Goal: Task Accomplishment & Management: Complete application form

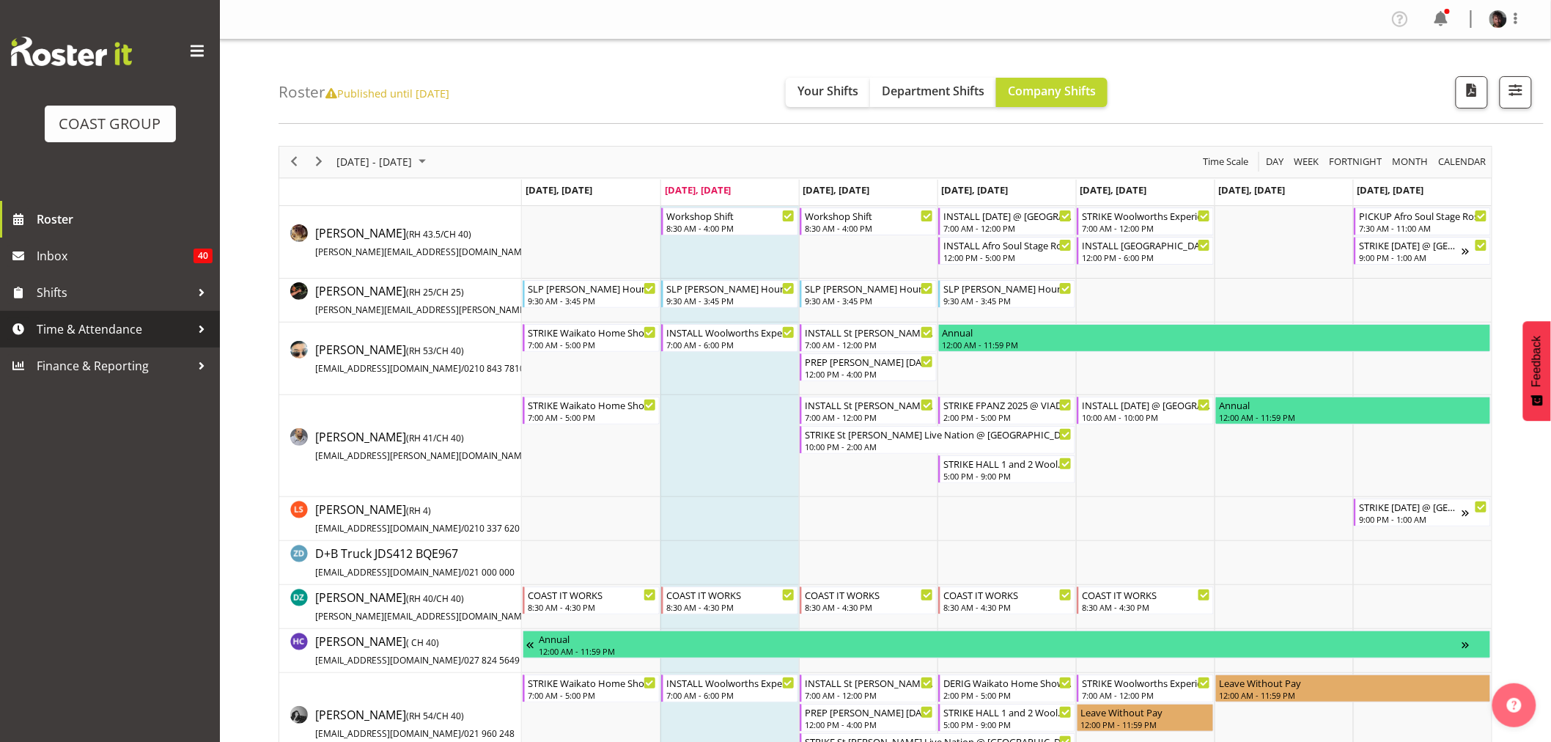
click at [63, 331] on span "Time & Attendance" at bounding box center [114, 329] width 154 height 22
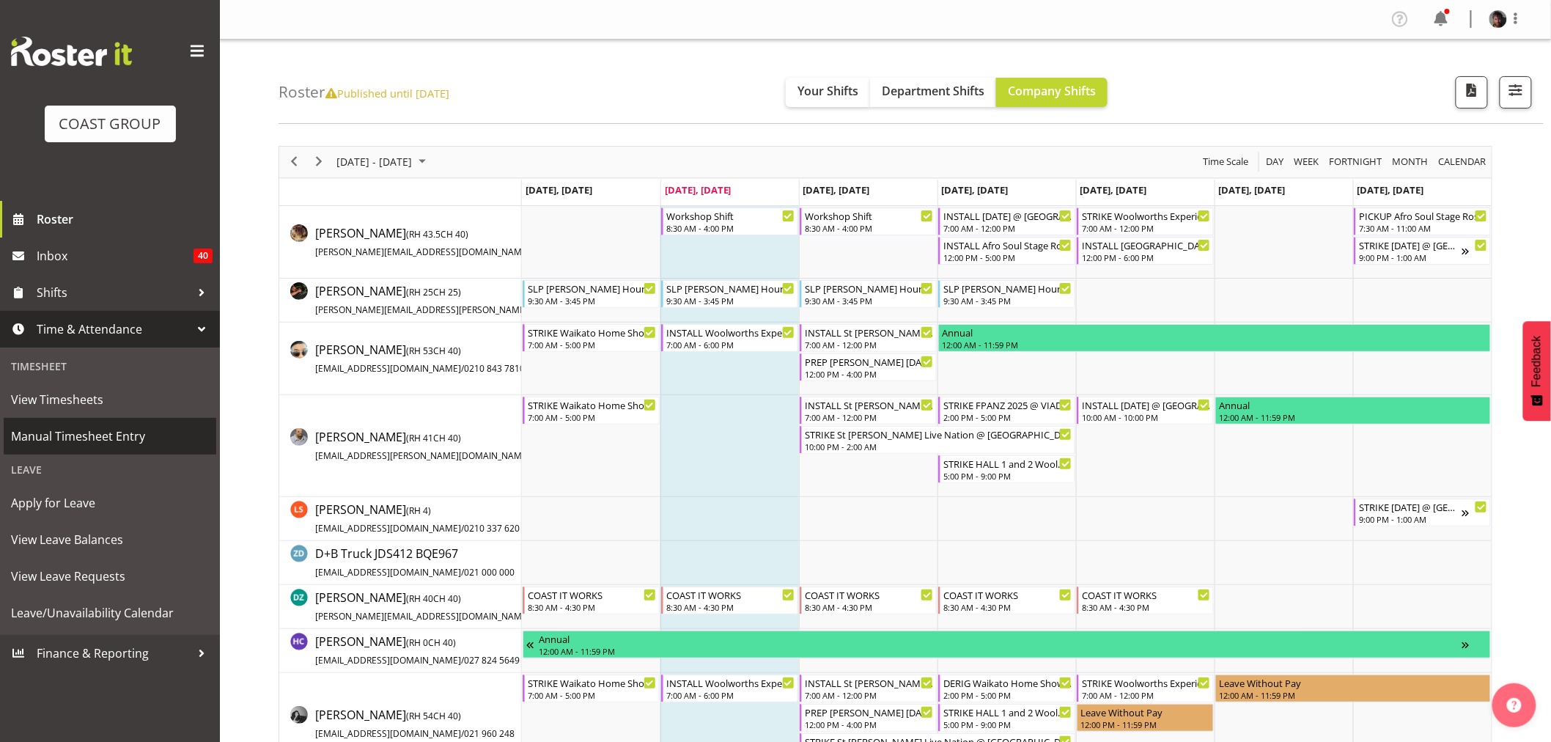
click at [64, 436] on span "Manual Timesheet Entry" at bounding box center [110, 436] width 198 height 22
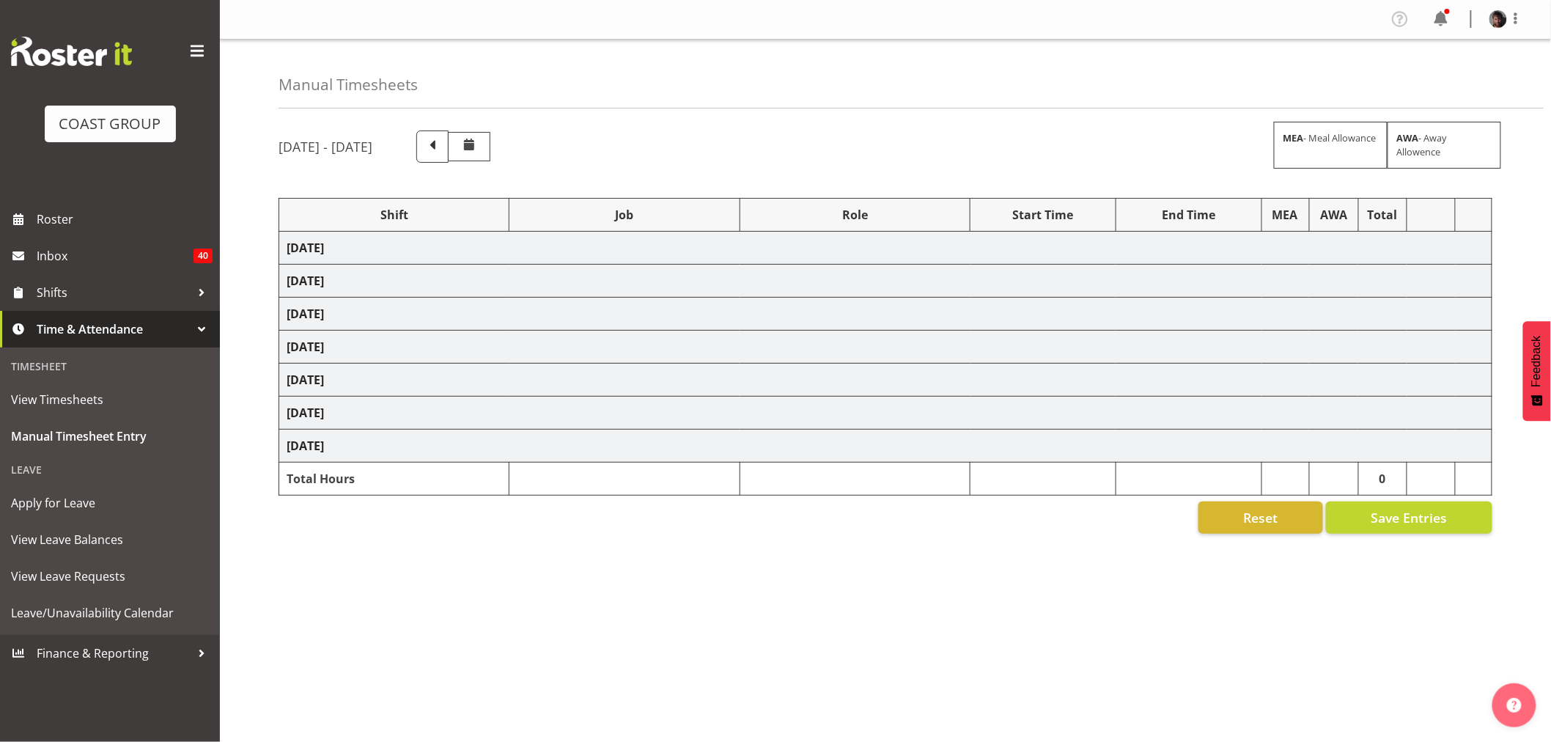
select select "50819"
select select "47"
select select "50819"
select select "47"
select select "50819"
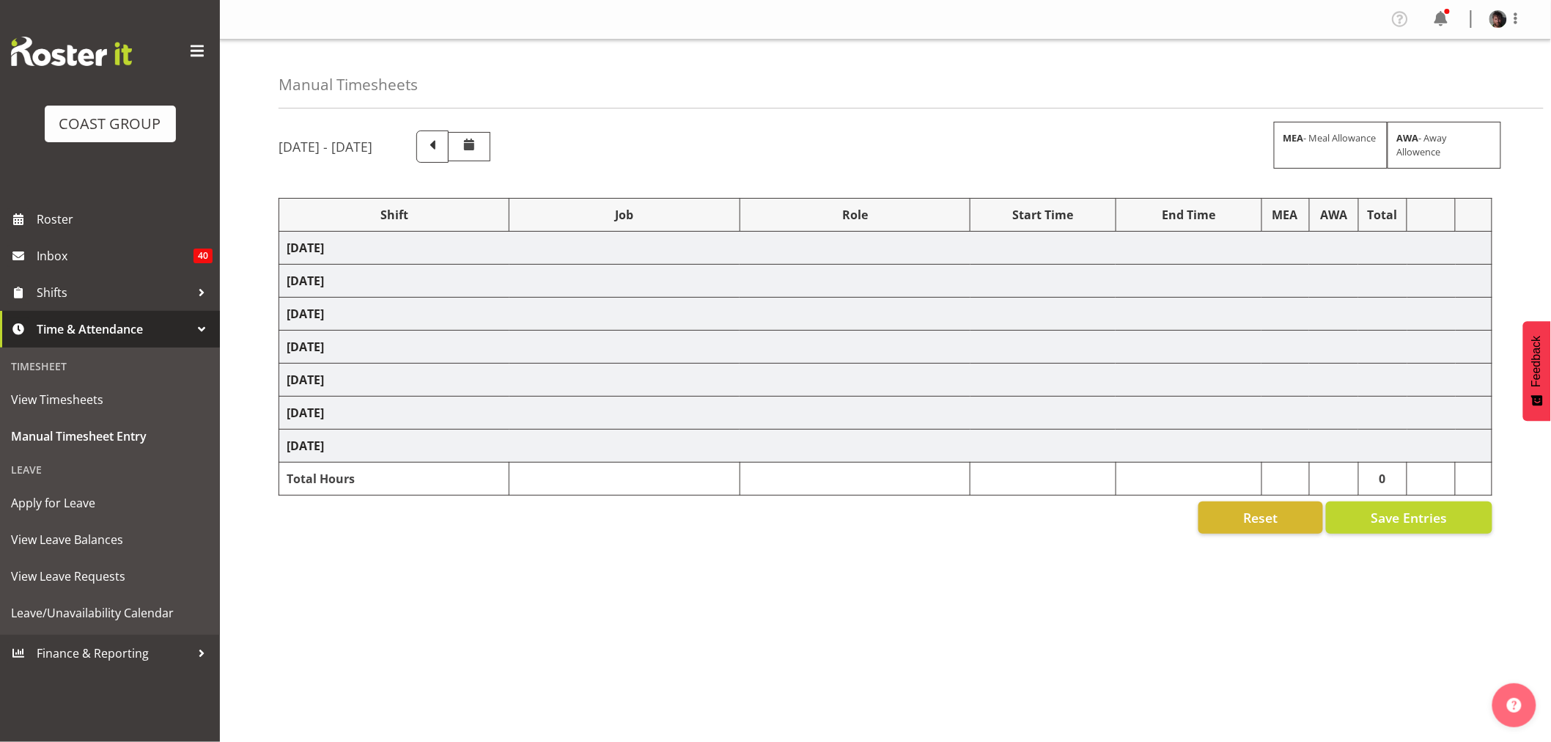
select select "47"
select select "50819"
select select "47"
select select "50819"
select select "47"
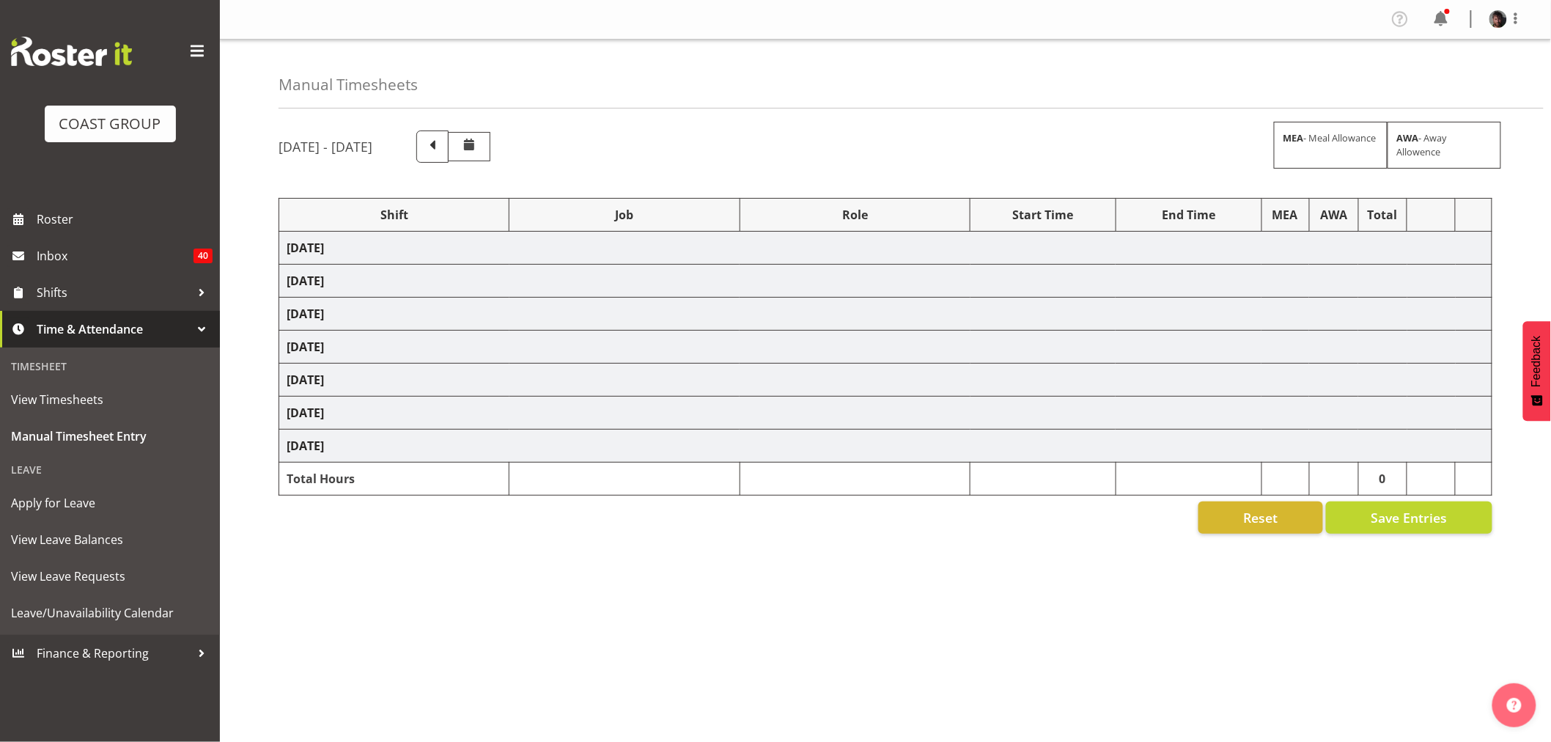
select select "16"
select select "30"
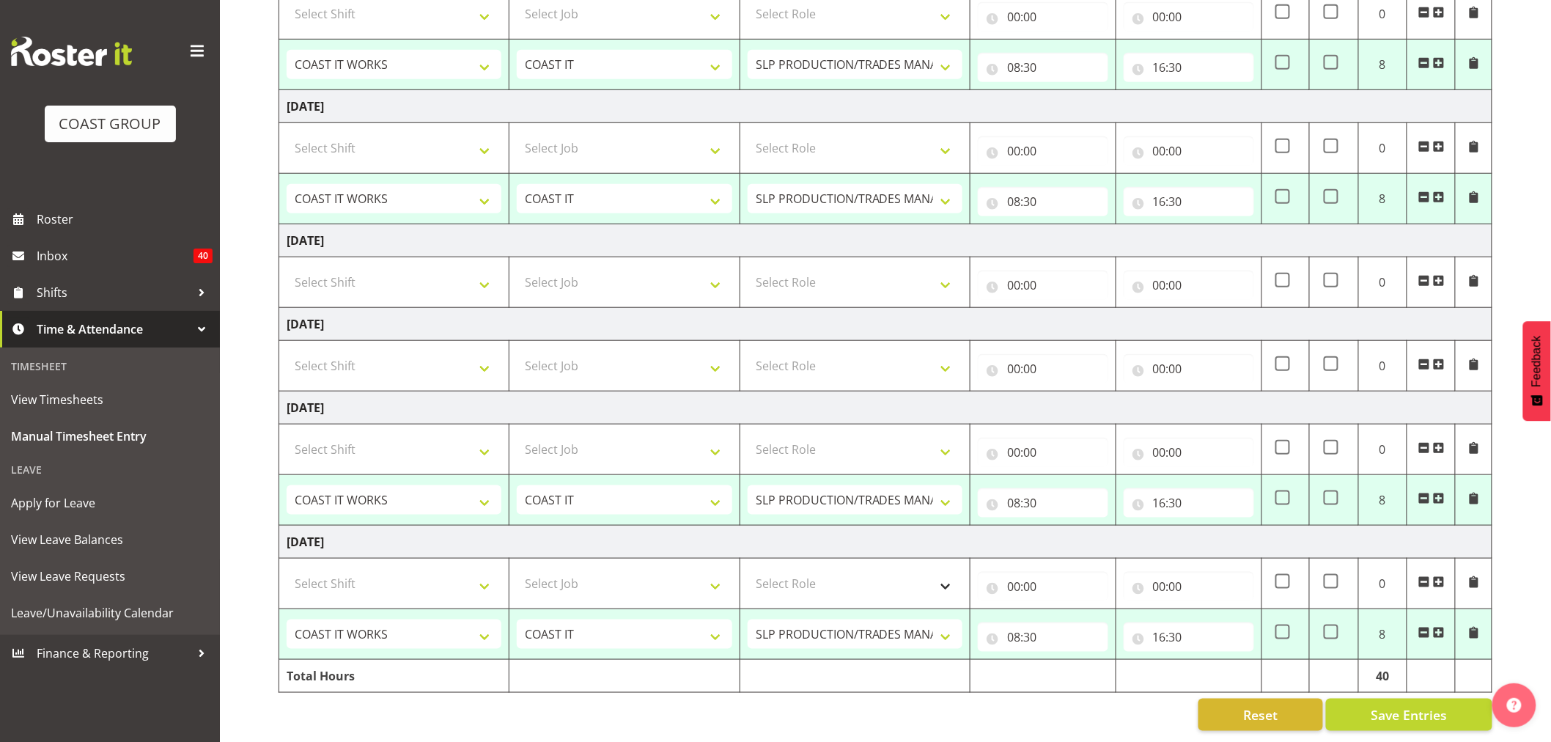
scroll to position [423, 0]
click at [1162, 623] on input "16:30" at bounding box center [1189, 636] width 130 height 29
click at [1230, 662] on select "00 01 02 03 04 05 06 07 08 09 10 11 12 13 14 15 16 17 18 19 20 21 22 23" at bounding box center [1223, 674] width 33 height 29
select select "19"
click at [1207, 660] on select "00 01 02 03 04 05 06 07 08 09 10 11 12 13 14 15 16 17 18 19 20 21 22 23" at bounding box center [1223, 674] width 33 height 29
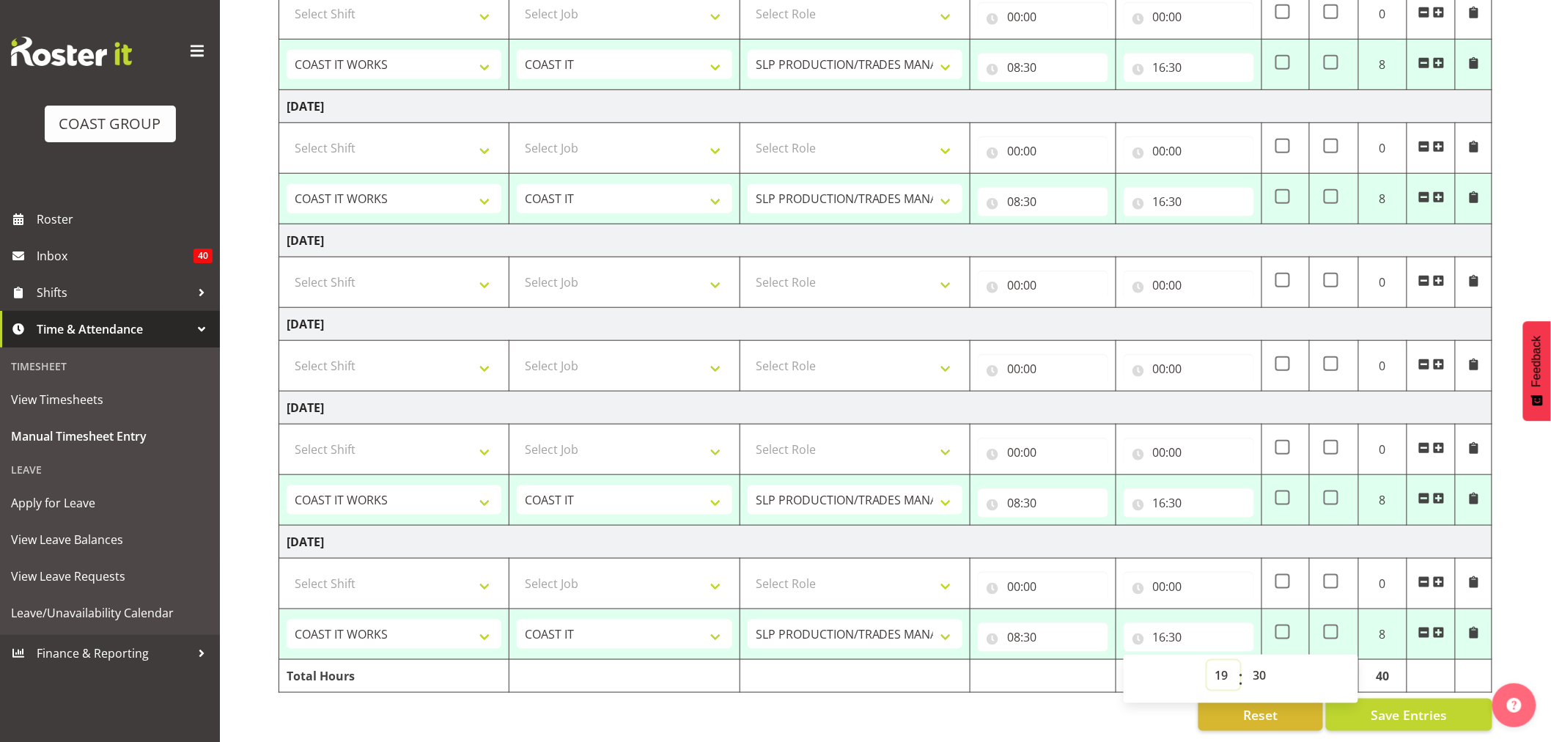
type input "19:30"
click at [1193, 531] on td "[DATE]" at bounding box center [885, 541] width 1213 height 33
click at [1168, 490] on input "16:30" at bounding box center [1189, 502] width 130 height 29
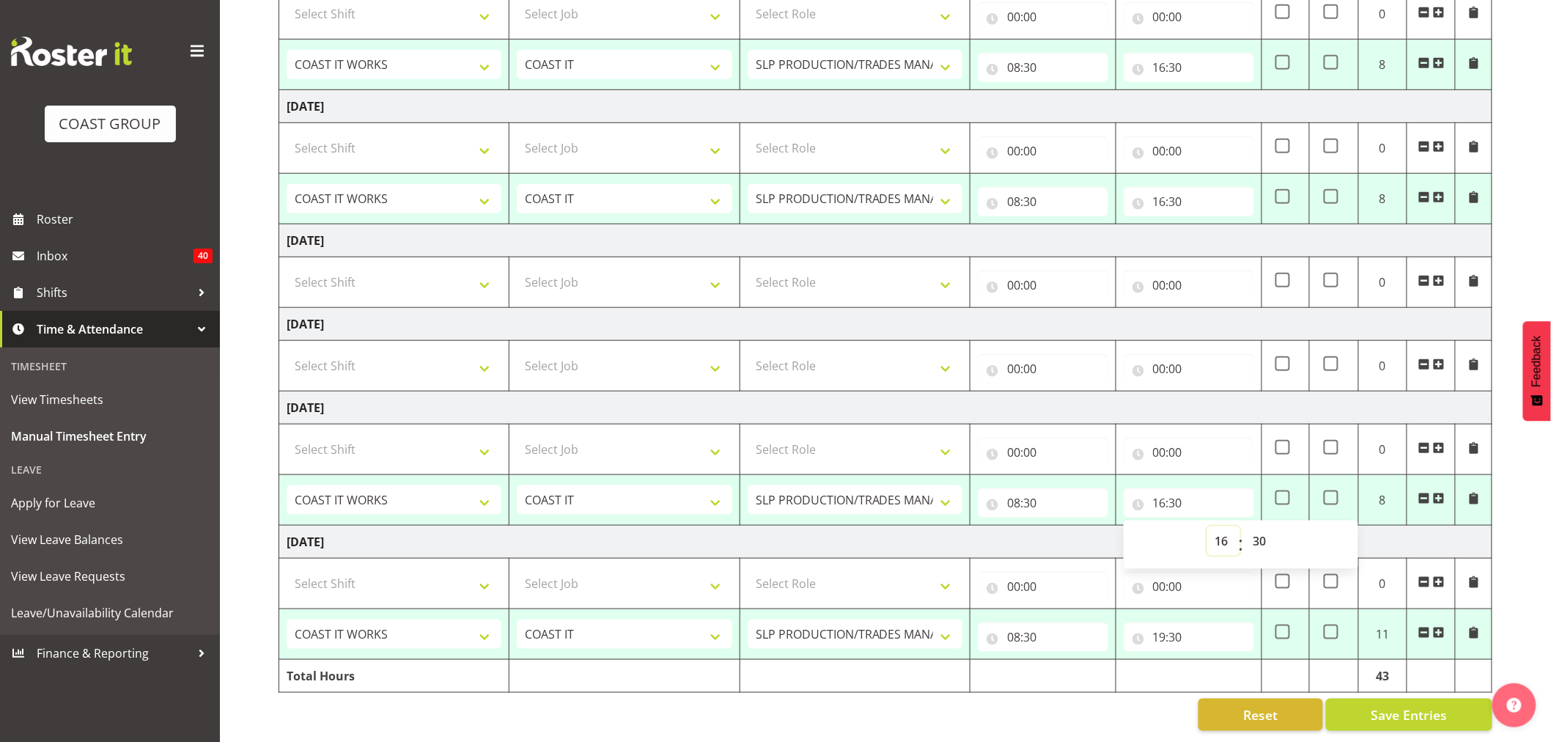
click at [1222, 526] on select "00 01 02 03 04 05 06 07 08 09 10 11 12 13 14 15 16 17 18 19 20 21 22 23" at bounding box center [1223, 540] width 33 height 29
select select "23"
click at [1207, 526] on select "00 01 02 03 04 05 06 07 08 09 10 11 12 13 14 15 16 17 18 19 20 21 22 23" at bounding box center [1223, 540] width 33 height 29
type input "23:30"
click at [1442, 528] on td "[DATE]" at bounding box center [885, 541] width 1213 height 33
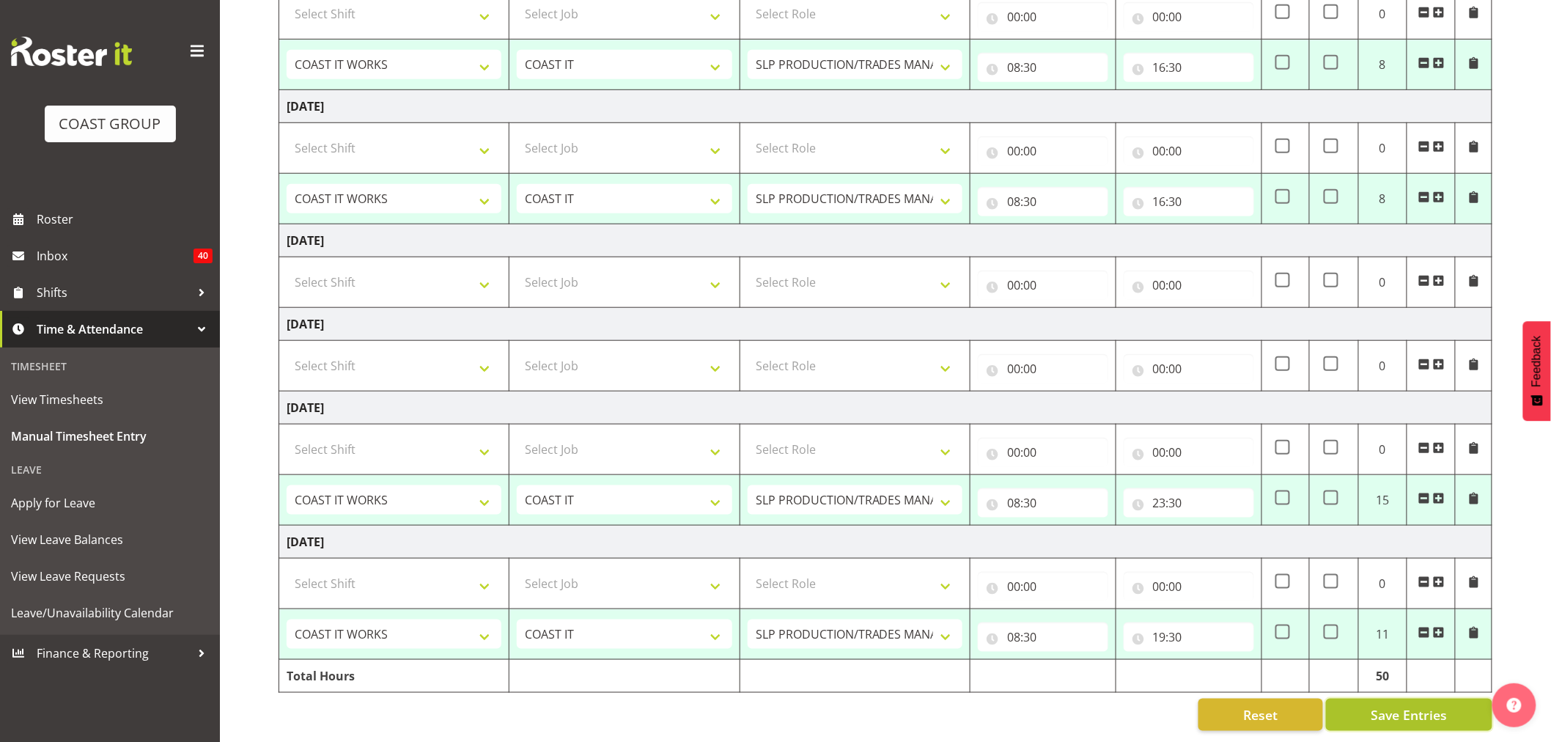
click at [1385, 705] on span "Save Entries" at bounding box center [1409, 714] width 76 height 19
select select "50819"
select select "47"
type input "08:30"
type input "16:30"
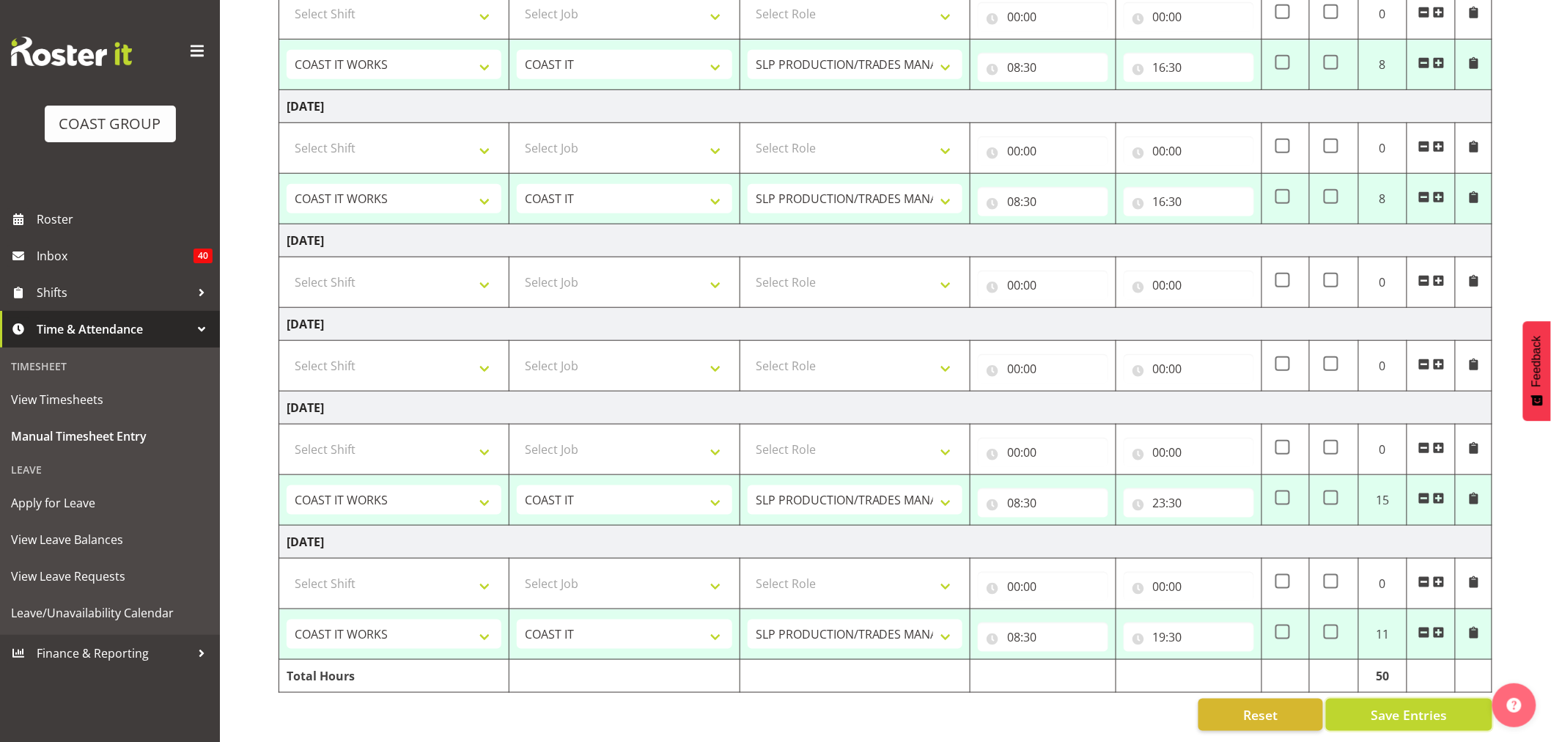
select select "50819"
select select "47"
type input "08:30"
type input "16:30"
select select "50819"
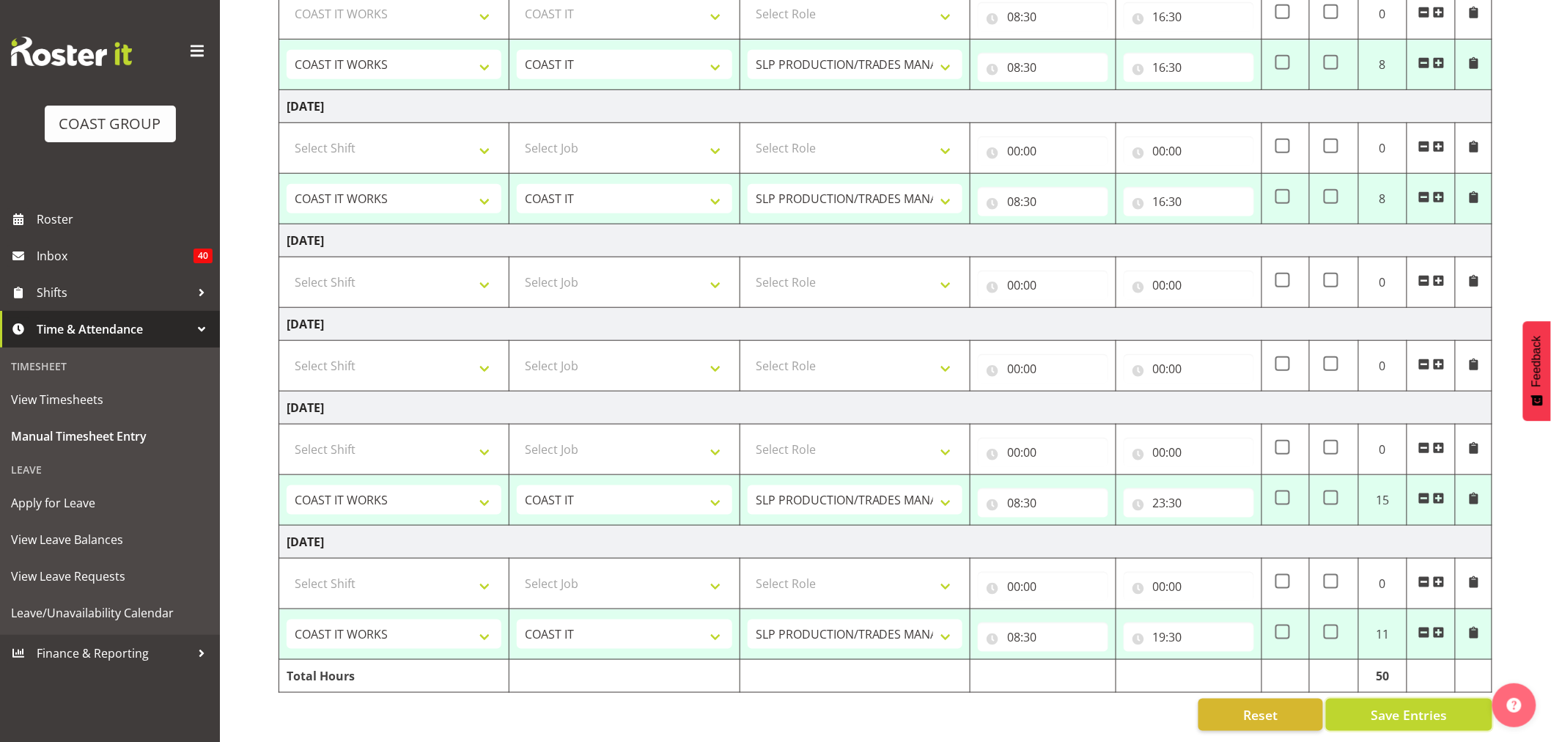
select select "47"
type input "08:30"
type input "16:30"
select select "50819"
select select "47"
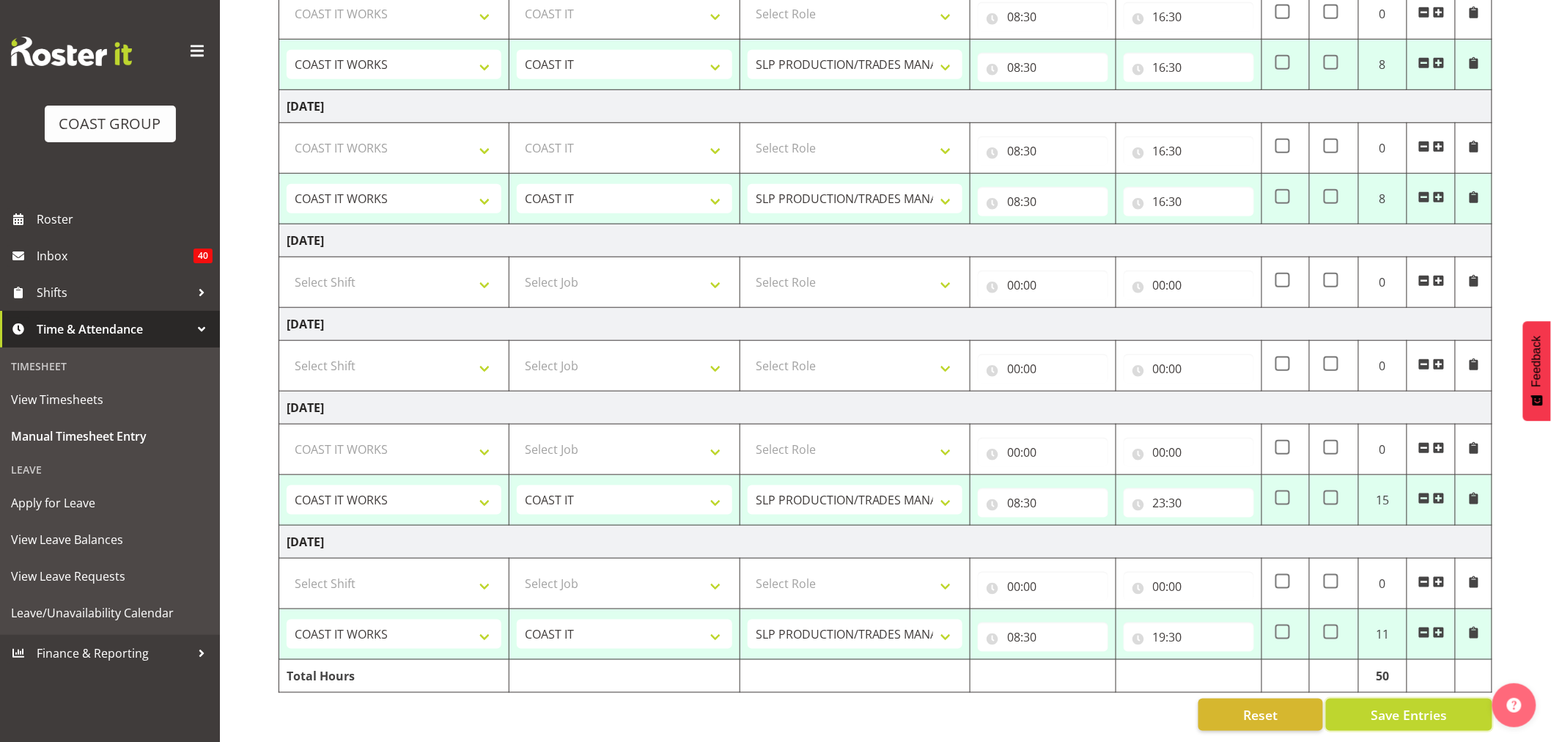
type input "08:30"
type input "23:30"
select select "50819"
select select "47"
type input "08:30"
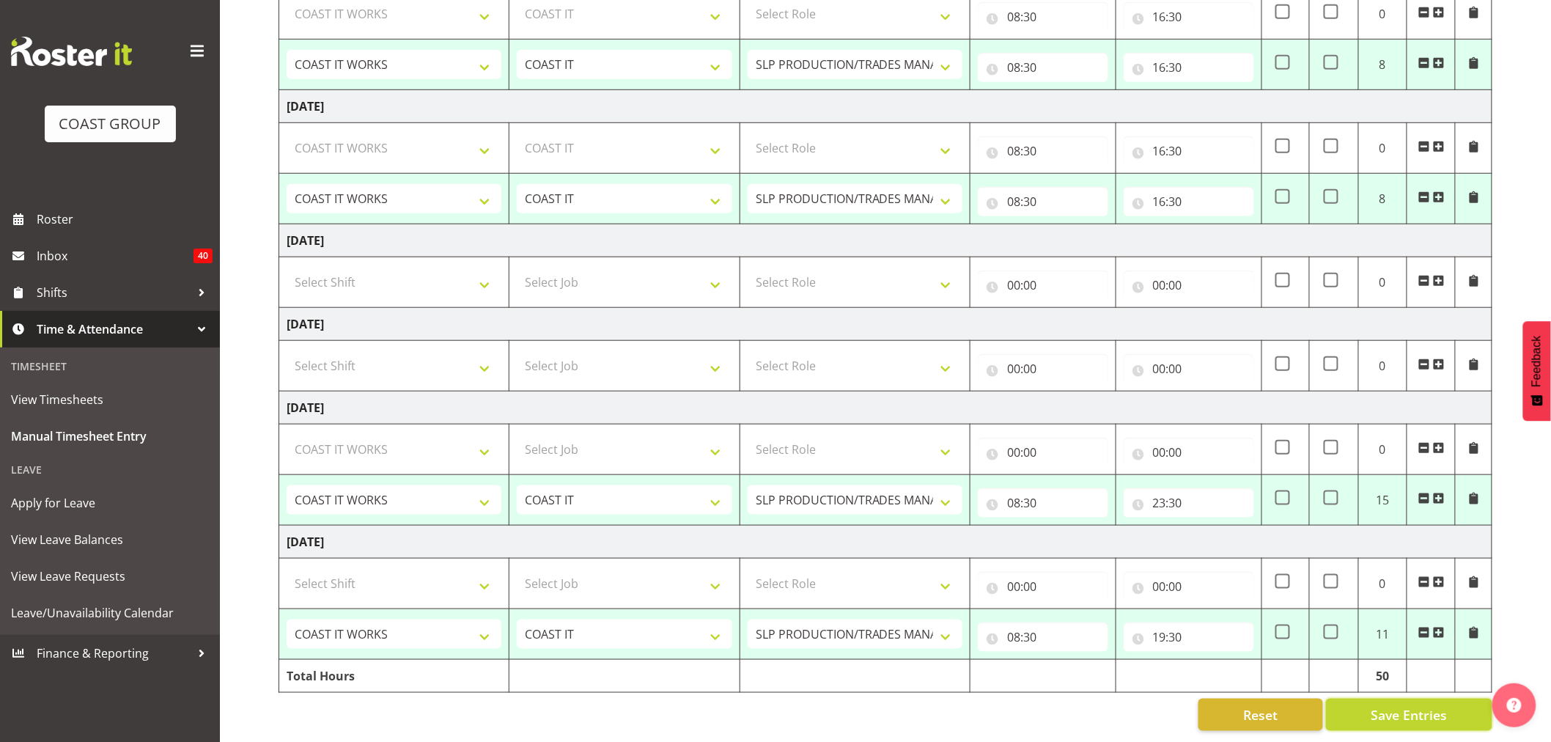
type input "19:30"
select select "50819"
select select "47"
select select "50819"
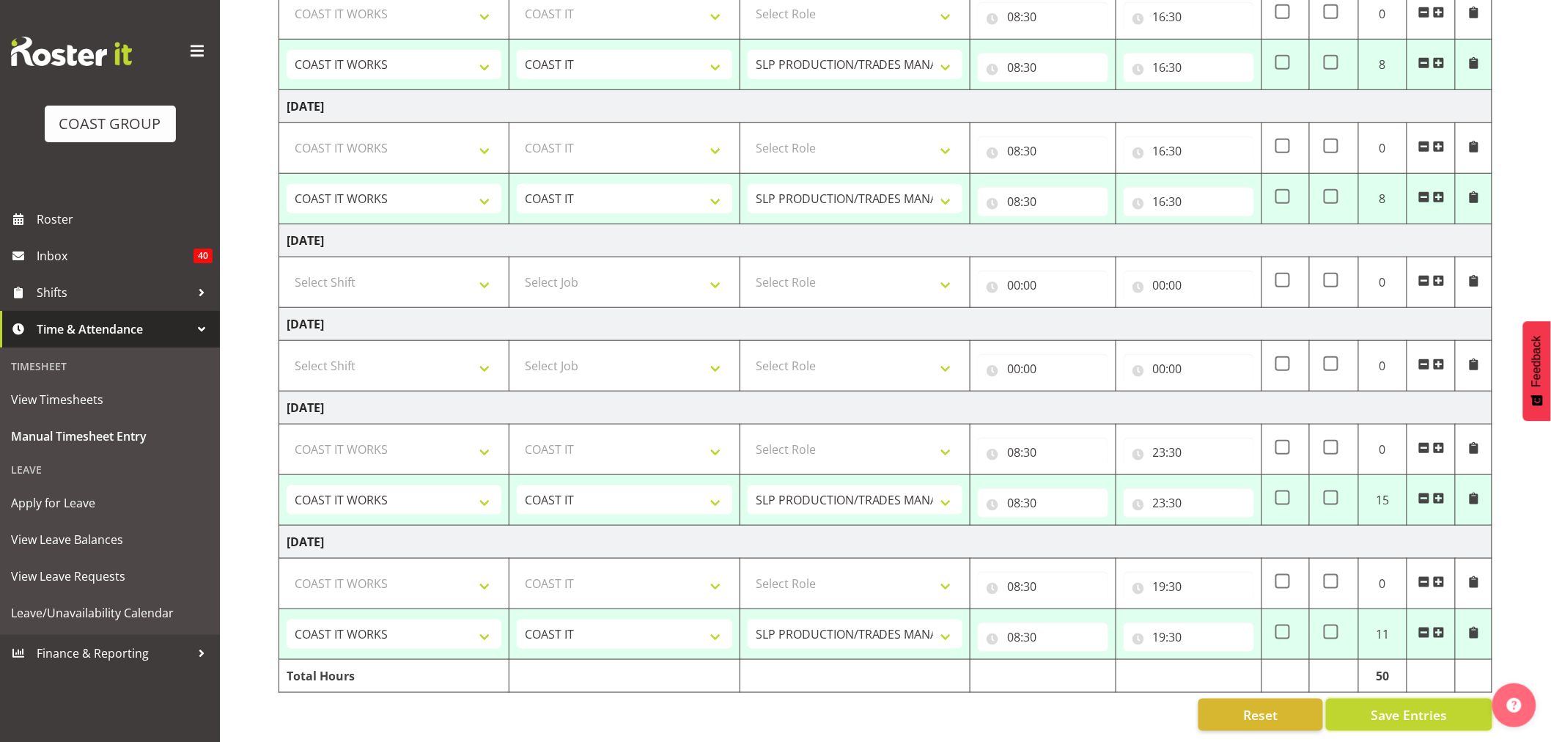
select select "47"
select select "50819"
select select "47"
select select "50819"
select select "47"
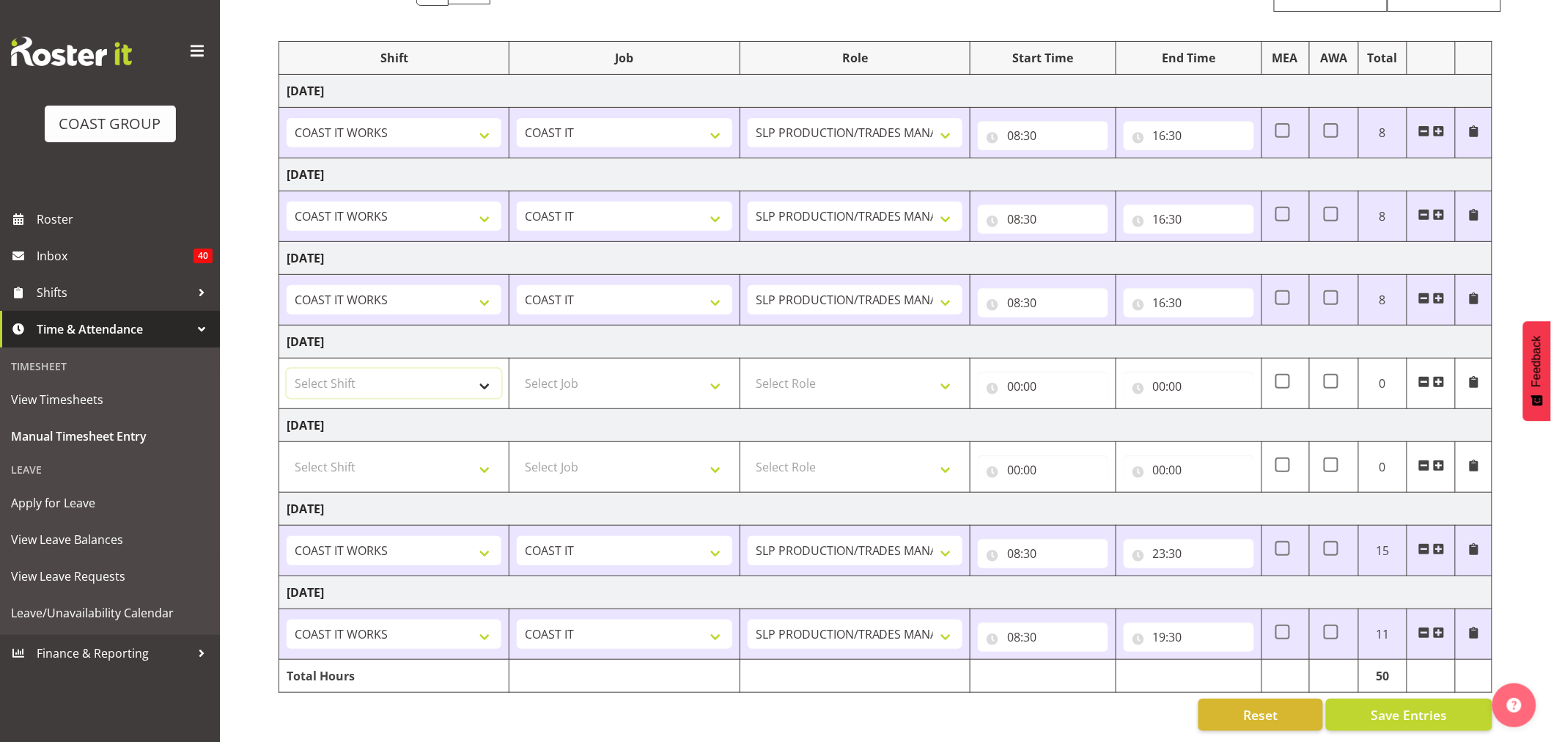
click at [374, 369] on select "Select Shift "Baradene Art Show 2025 @ [GEOGRAPHIC_DATA] on site @ TBC 1 GRS IT…" at bounding box center [394, 383] width 215 height 29
select select "50819"
drag, startPoint x: 372, startPoint y: 375, endPoint x: 438, endPoint y: 357, distance: 68.5
click at [372, 375] on select "Select Shift "Baradene Art Show 2025 @ [GEOGRAPHIC_DATA] on site @ TBC 1 GRS IT…" at bounding box center [394, 383] width 215 height 29
drag, startPoint x: 564, startPoint y: 370, endPoint x: 544, endPoint y: 374, distance: 20.8
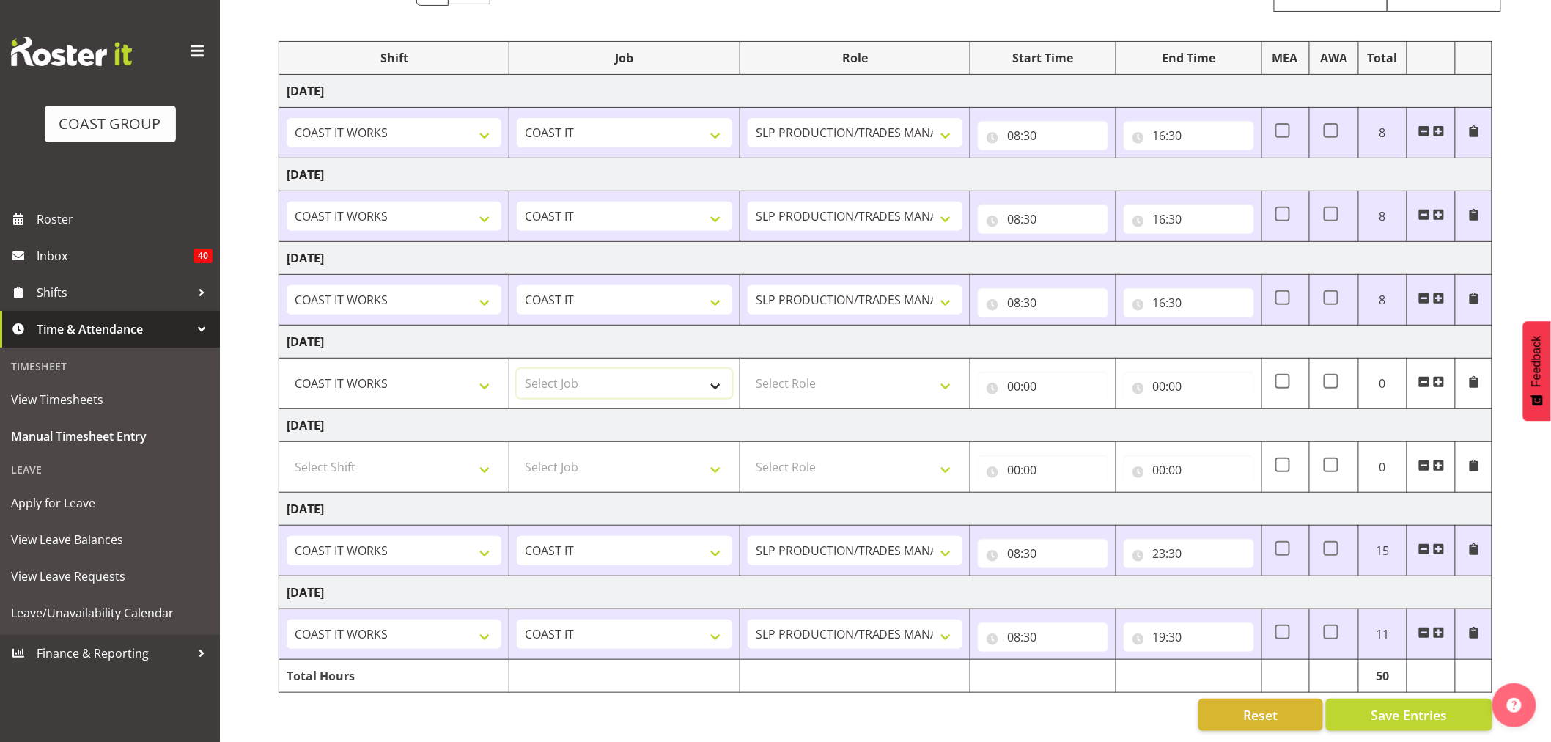
click at [564, 371] on select "Select Job 1 Carlton Events 1 [PERSON_NAME][GEOGRAPHIC_DATA] 1 [PERSON_NAME][GE…" at bounding box center [624, 383] width 215 height 29
select select "47"
click at [517, 369] on select "Select Job 1 Carlton Events 1 [PERSON_NAME][GEOGRAPHIC_DATA] 1 [PERSON_NAME][GE…" at bounding box center [624, 383] width 215 height 29
click at [863, 369] on select "Select Role SLP PRODUCTION/TRADES MANAGER" at bounding box center [855, 383] width 215 height 29
select select "125"
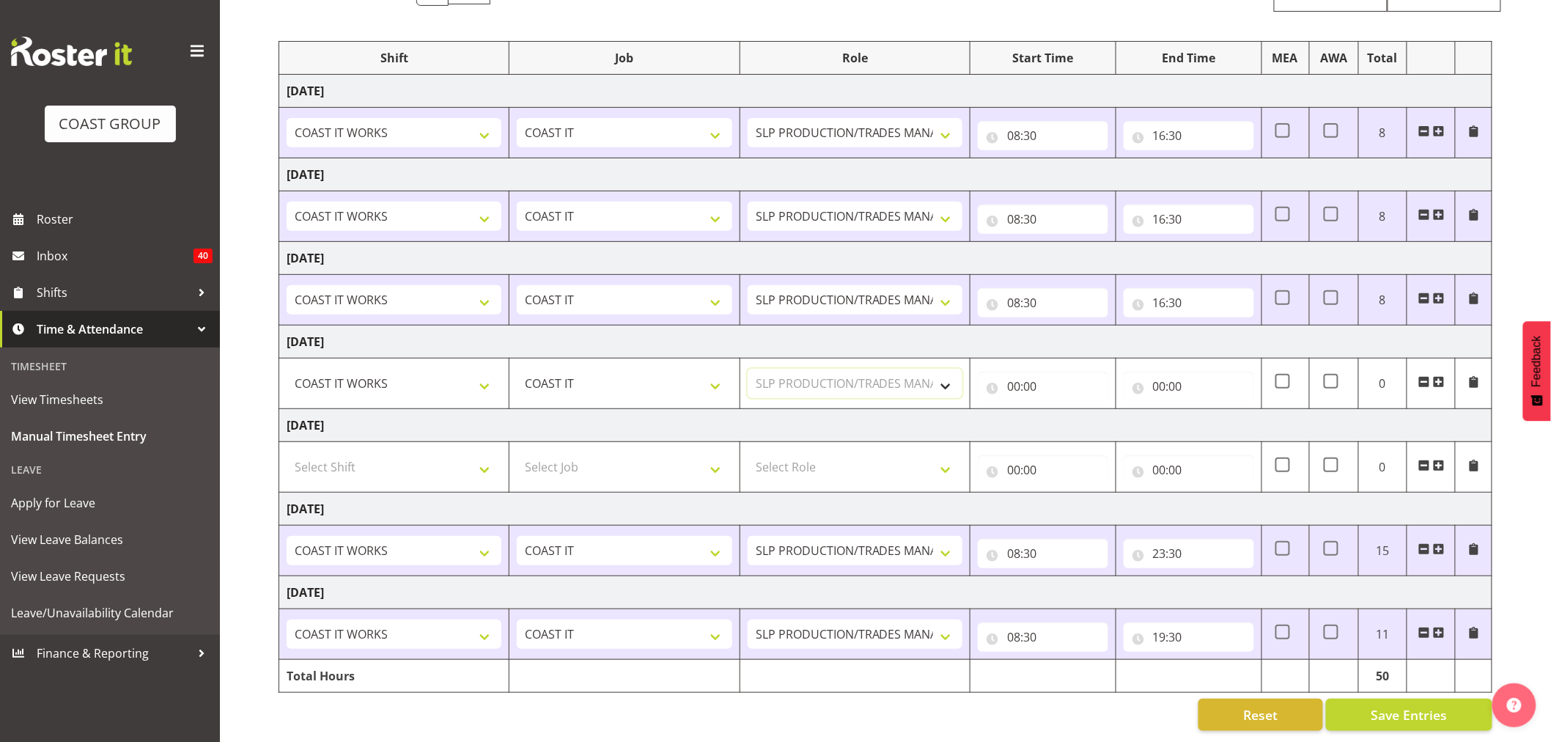
click at [748, 369] on select "Select Role SLP PRODUCTION/TRADES MANAGER" at bounding box center [855, 383] width 215 height 29
click at [1022, 376] on input "00:00" at bounding box center [1043, 386] width 130 height 29
click at [1074, 410] on select "00 01 02 03 04 05 06 07 08 09 10 11 12 13 14 15 16 17 18 19 20 21 22 23" at bounding box center [1077, 424] width 33 height 29
select select "11"
click at [1061, 410] on select "00 01 02 03 04 05 06 07 08 09 10 11 12 13 14 15 16 17 18 19 20 21 22 23" at bounding box center [1077, 424] width 33 height 29
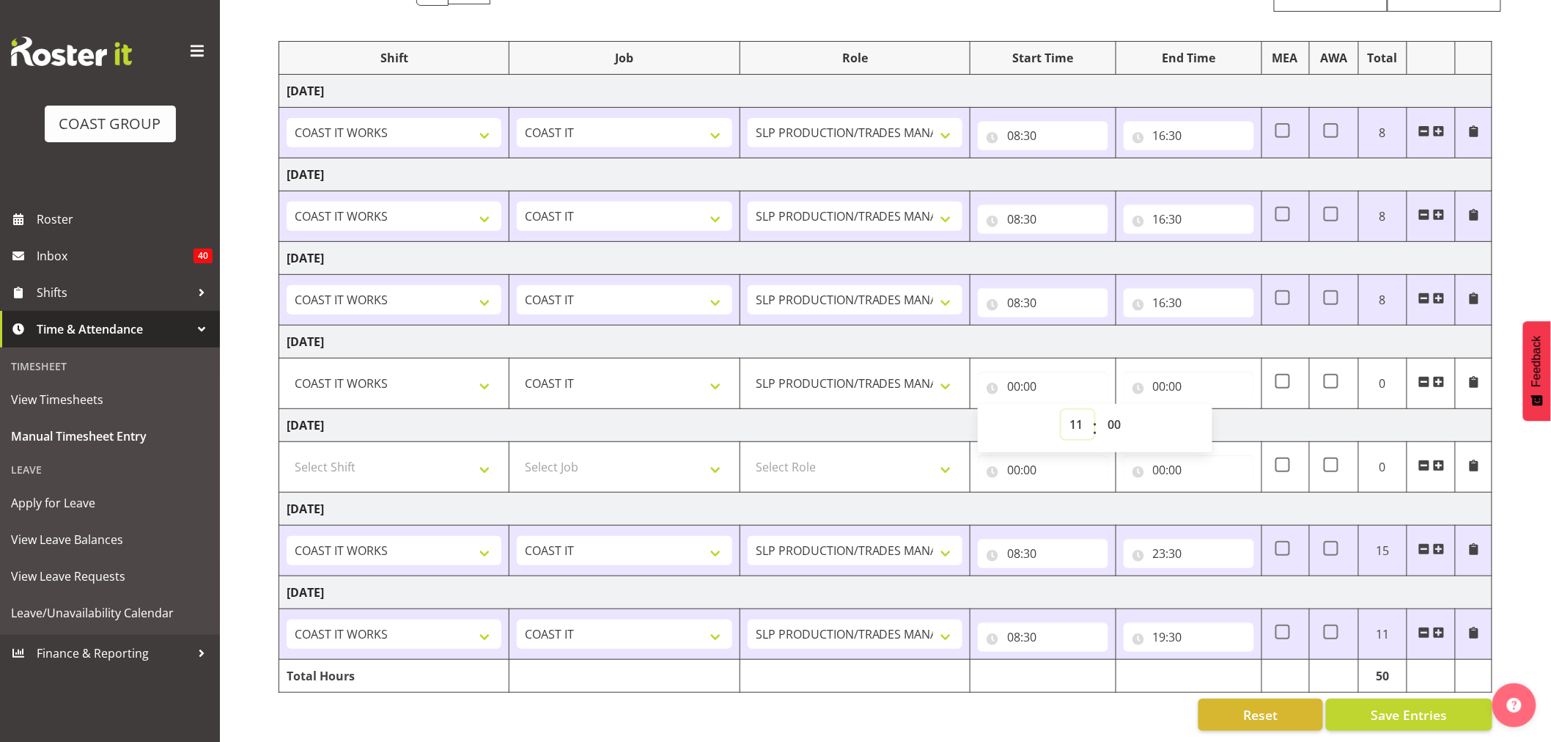
type input "11:00"
click at [1161, 377] on input "00:00" at bounding box center [1189, 386] width 130 height 29
click at [1217, 413] on select "00 01 02 03 04 05 06 07 08 09 10 11 12 13 14 15 16 17 18 19 20 21 22 23" at bounding box center [1223, 424] width 33 height 29
select select "14"
click at [1207, 410] on select "00 01 02 03 04 05 06 07 08 09 10 11 12 13 14 15 16 17 18 19 20 21 22 23" at bounding box center [1223, 424] width 33 height 29
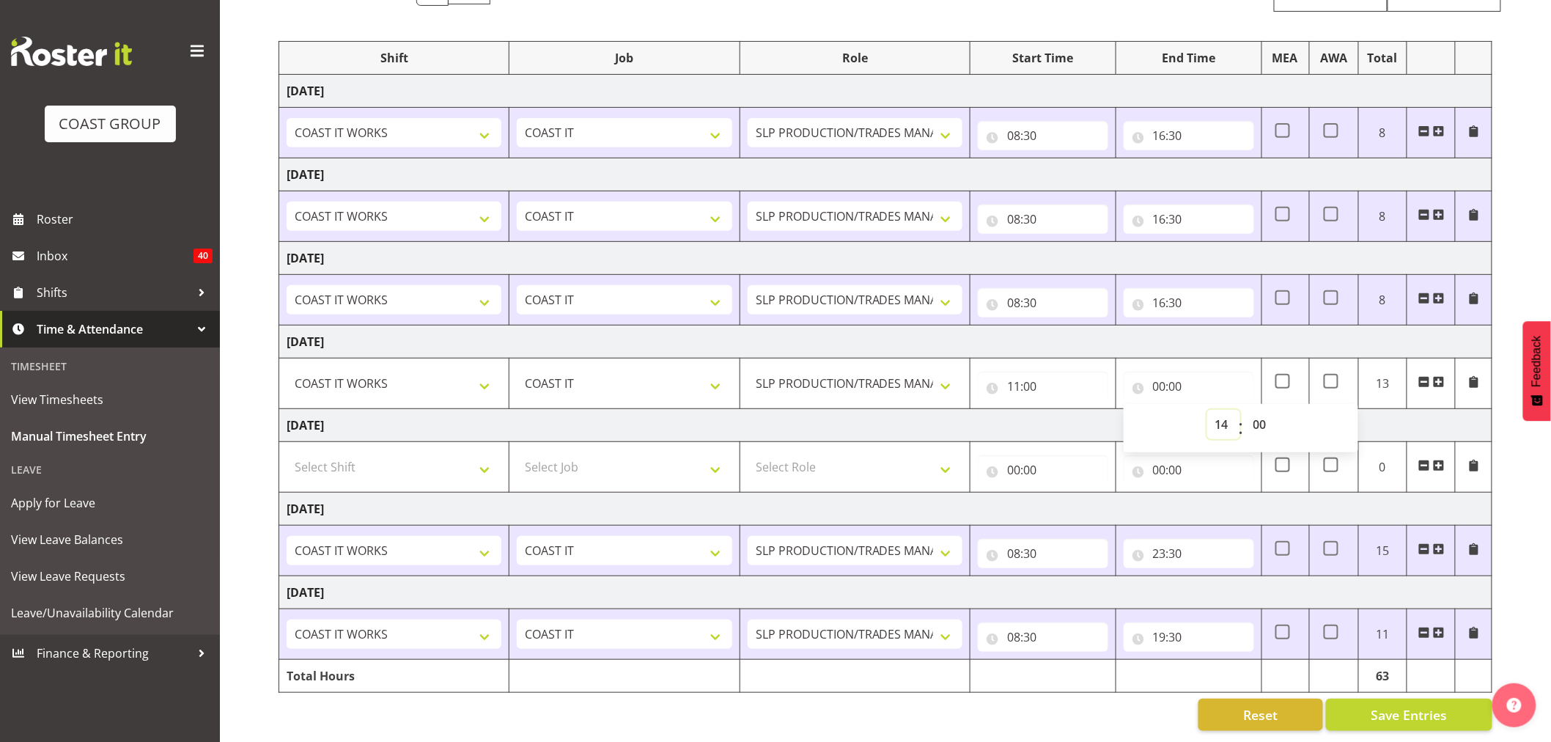
type input "14:00"
click at [1207, 333] on td "[DATE]" at bounding box center [885, 341] width 1213 height 33
click at [1186, 295] on input "16:30" at bounding box center [1189, 302] width 130 height 29
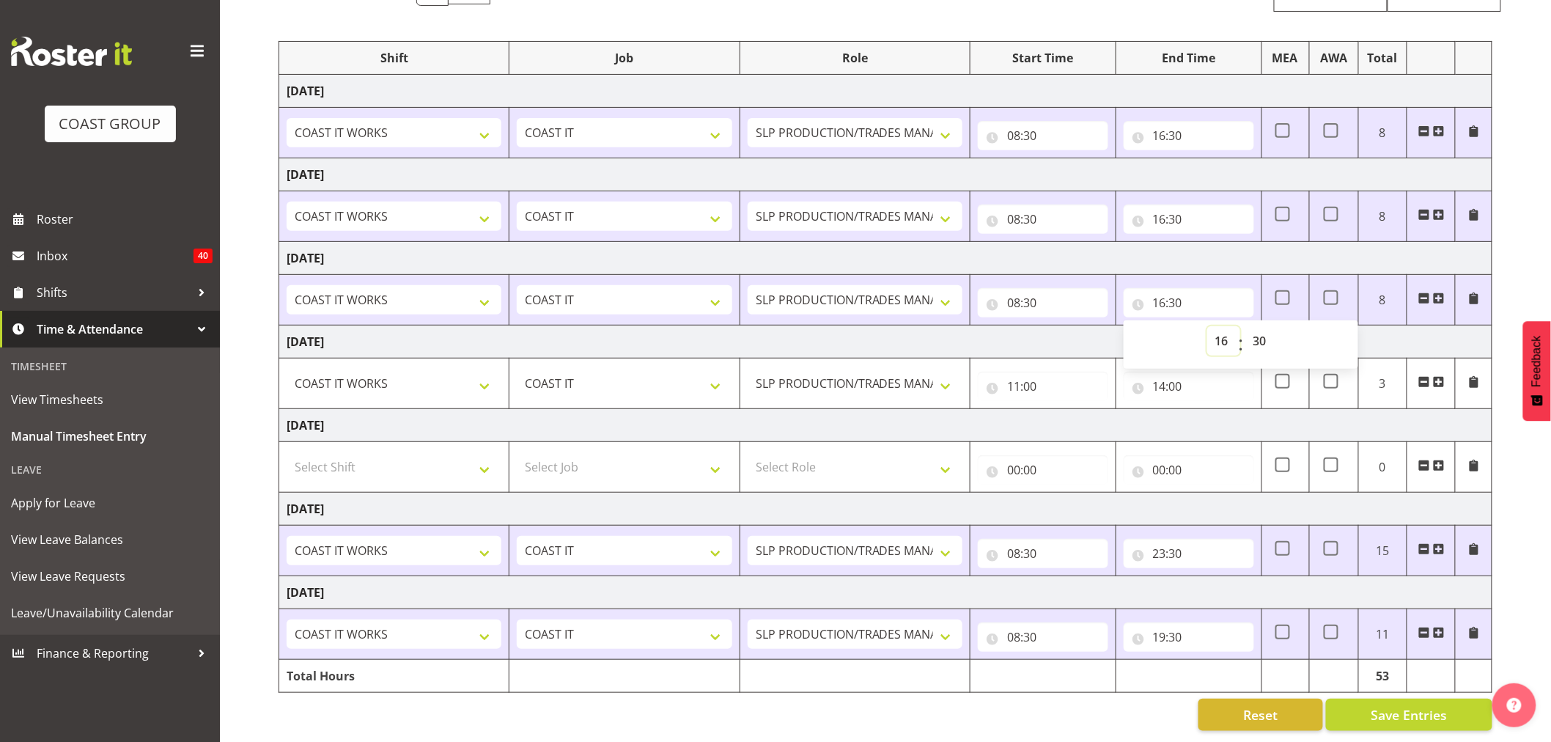
click at [1225, 331] on select "00 01 02 03 04 05 06 07 08 09 10 11 12 13 14 15 16 17 18 19 20 21 22 23" at bounding box center [1223, 340] width 33 height 29
select select "20"
click at [1207, 326] on select "00 01 02 03 04 05 06 07 08 09 10 11 12 13 14 15 16 17 18 19 20 21 22 23" at bounding box center [1223, 340] width 33 height 29
type input "20:30"
click at [1408, 705] on span "Save Entries" at bounding box center [1409, 714] width 76 height 19
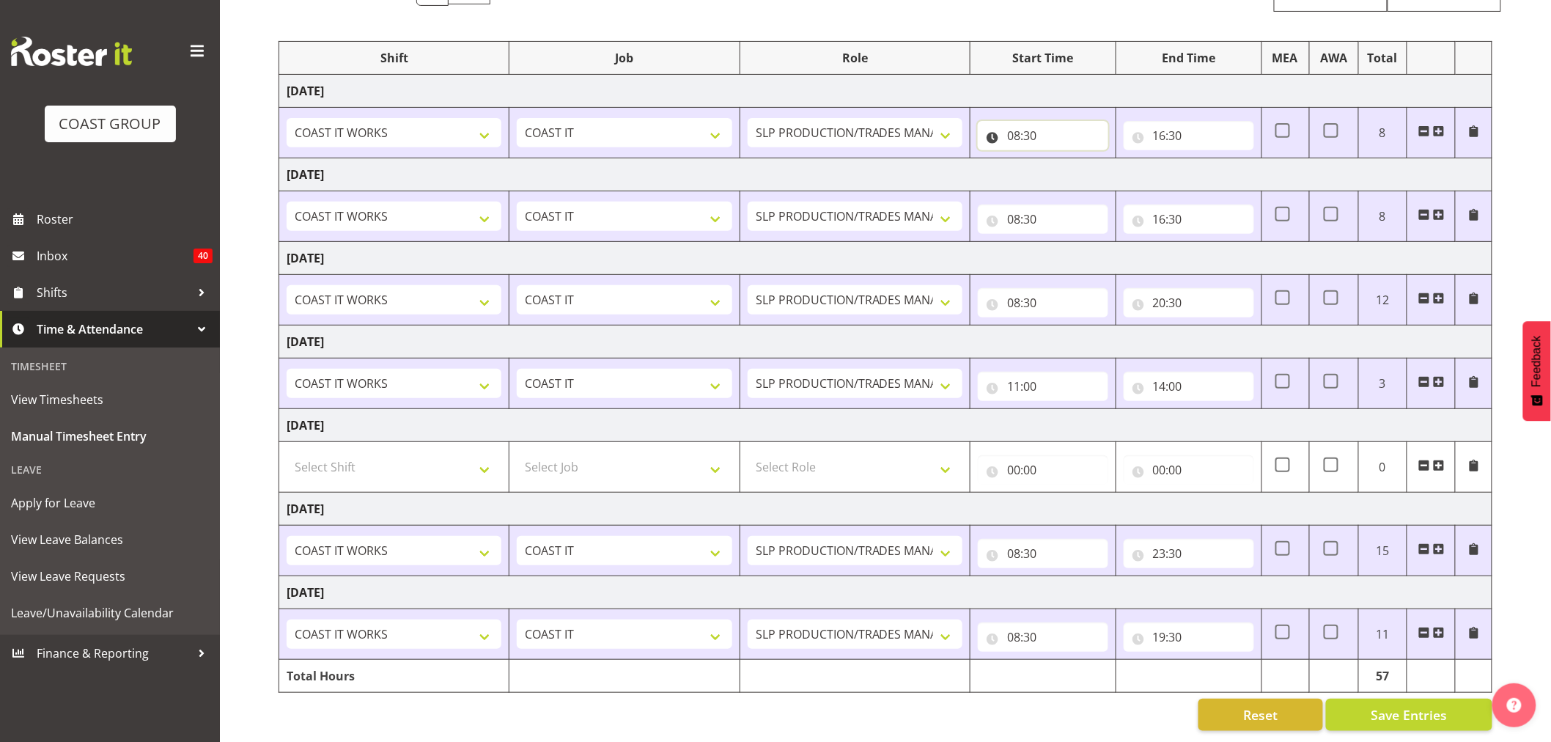
click at [1019, 121] on input "08:30" at bounding box center [1043, 135] width 130 height 29
click at [1080, 162] on select "00 01 02 03 04 05 06 07 08 09 10 11 12 13 14 15 16 17 18 19 20 21 22 23" at bounding box center [1077, 173] width 33 height 29
select select "9"
click at [1061, 159] on select "00 01 02 03 04 05 06 07 08 09 10 11 12 13 14 15 16 17 18 19 20 21 22 23" at bounding box center [1077, 173] width 33 height 29
type input "09:30"
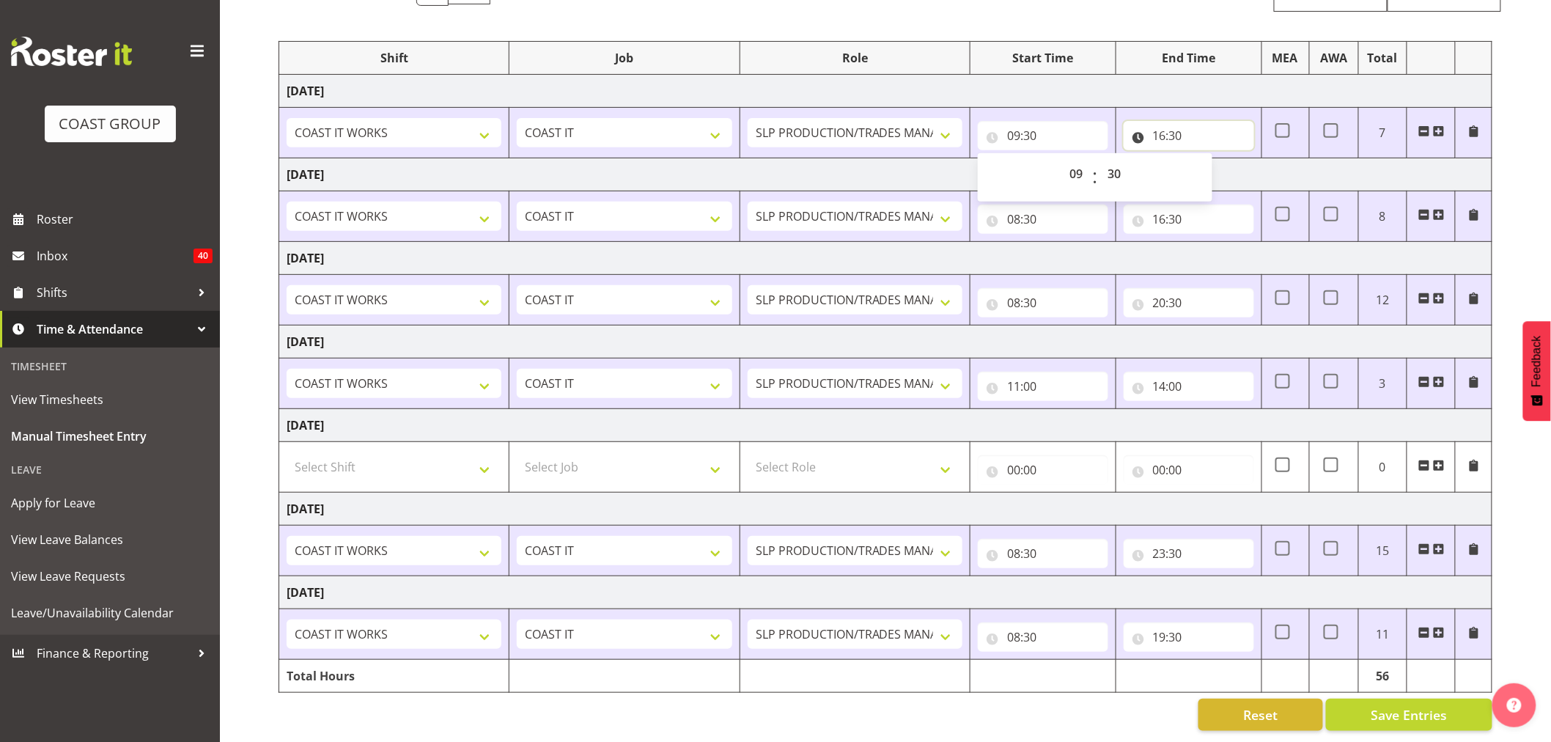
click at [1192, 122] on input "16:30" at bounding box center [1189, 135] width 130 height 29
click at [1227, 164] on select "00 01 02 03 04 05 06 07 08 09 10 11 12 13 14 15 16 17 18 19 20 21 22 23" at bounding box center [1223, 173] width 33 height 29
select select "19"
click at [1207, 159] on select "00 01 02 03 04 05 06 07 08 09 10 11 12 13 14 15 16 17 18 19 20 21 22 23" at bounding box center [1223, 173] width 33 height 29
type input "19:30"
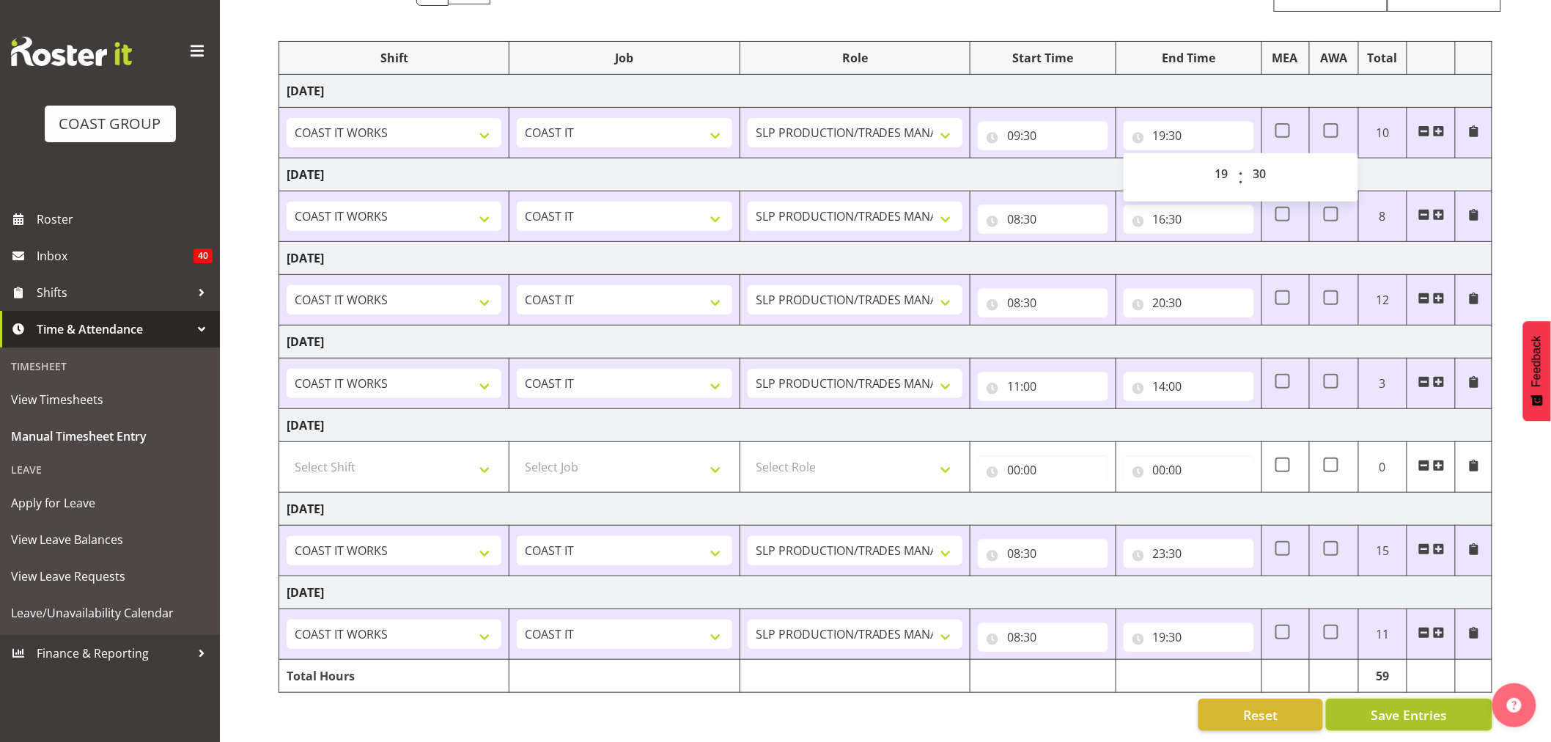
click at [1395, 705] on span "Save Entries" at bounding box center [1409, 714] width 76 height 19
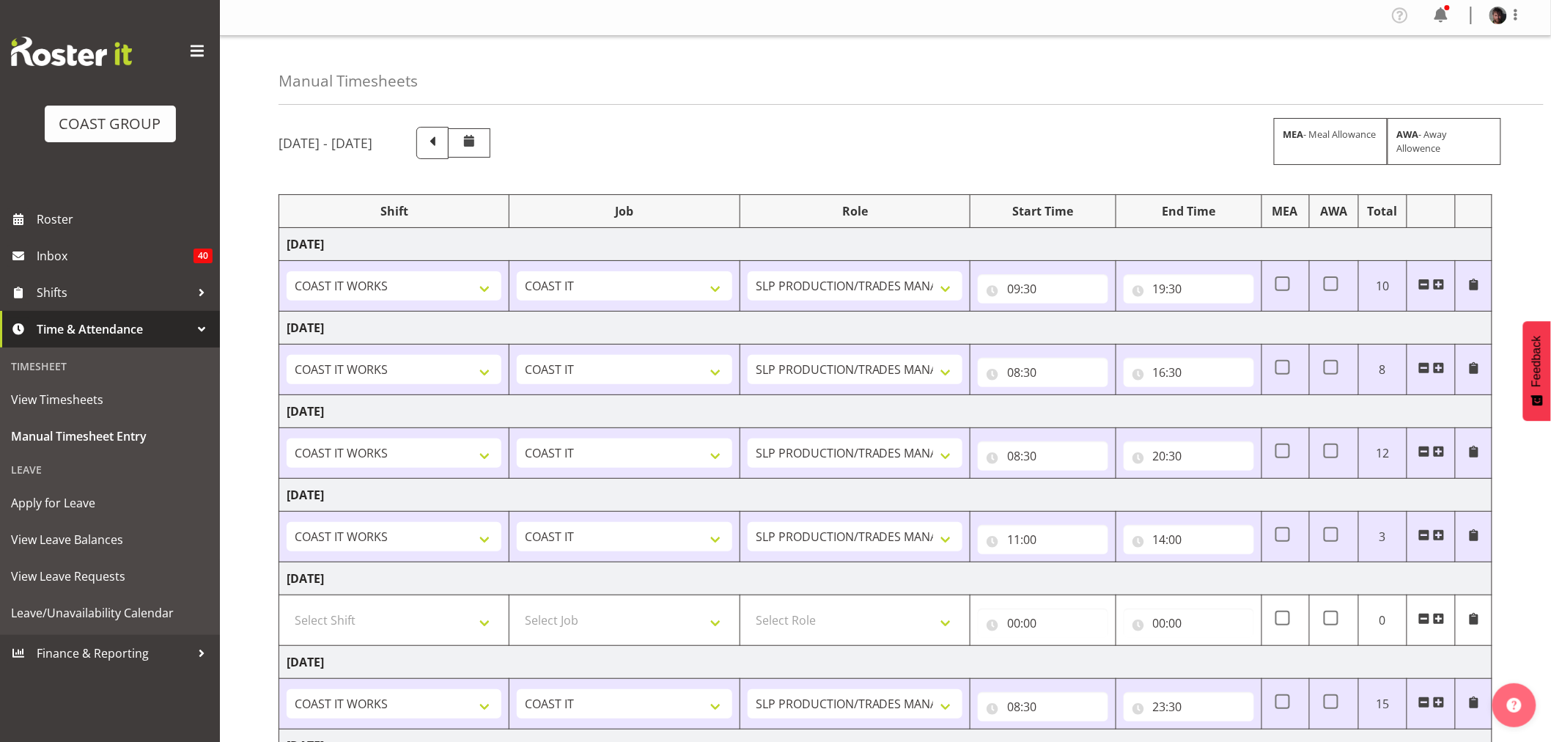
scroll to position [0, 0]
